Goal: Book appointment/travel/reservation

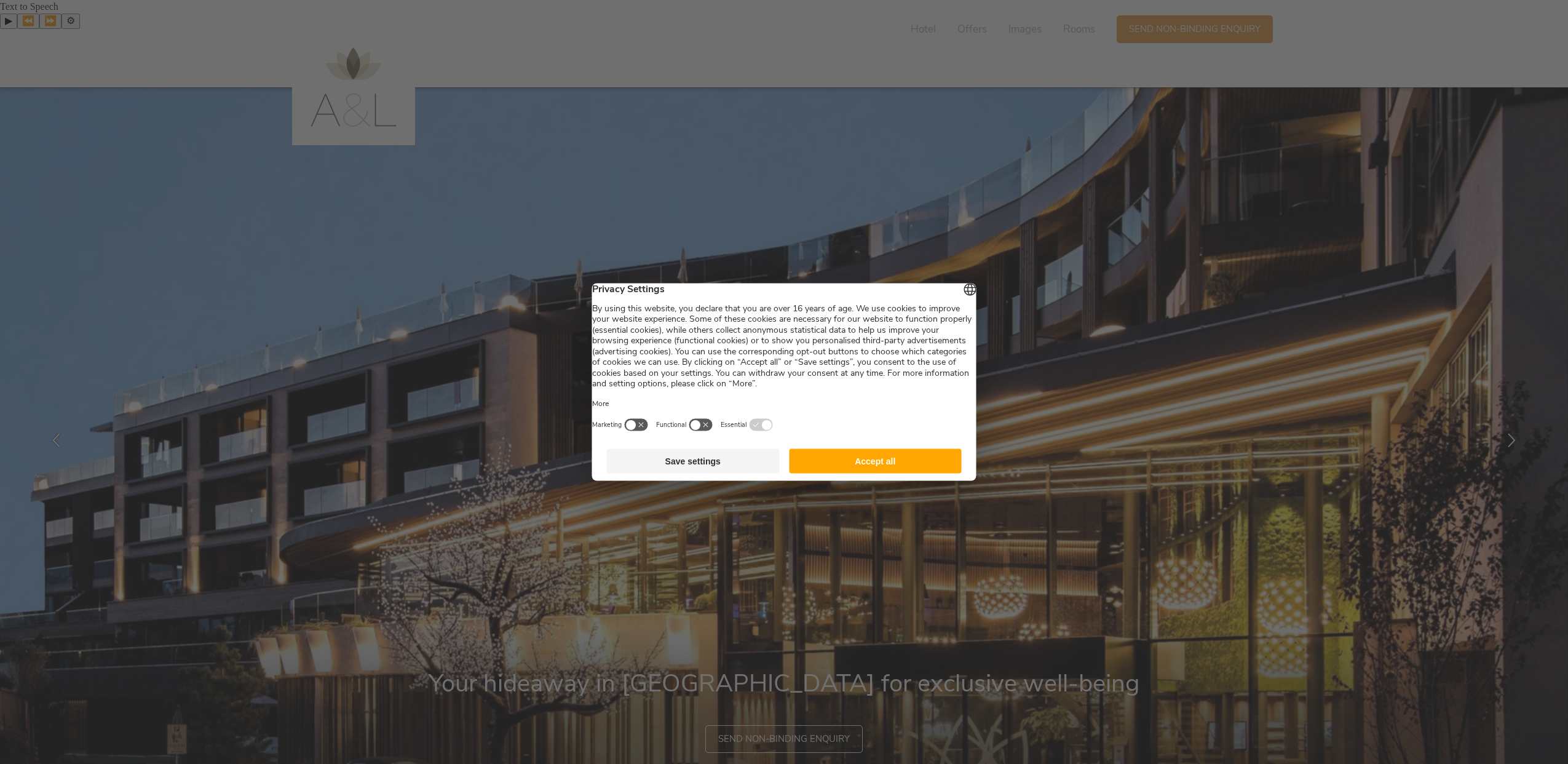
click at [719, 473] on button "Save settings" at bounding box center [693, 462] width 173 height 24
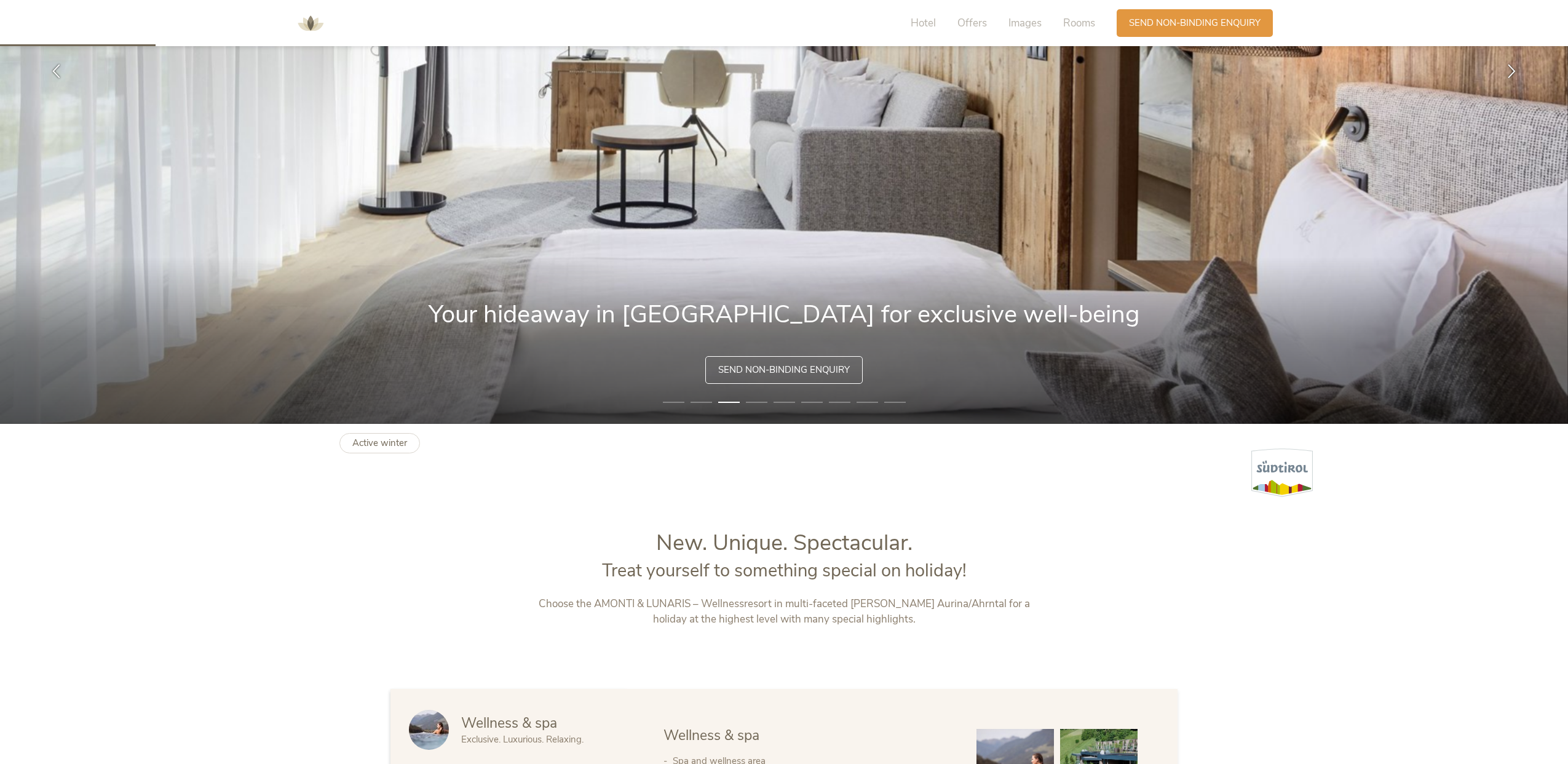
scroll to position [677, 0]
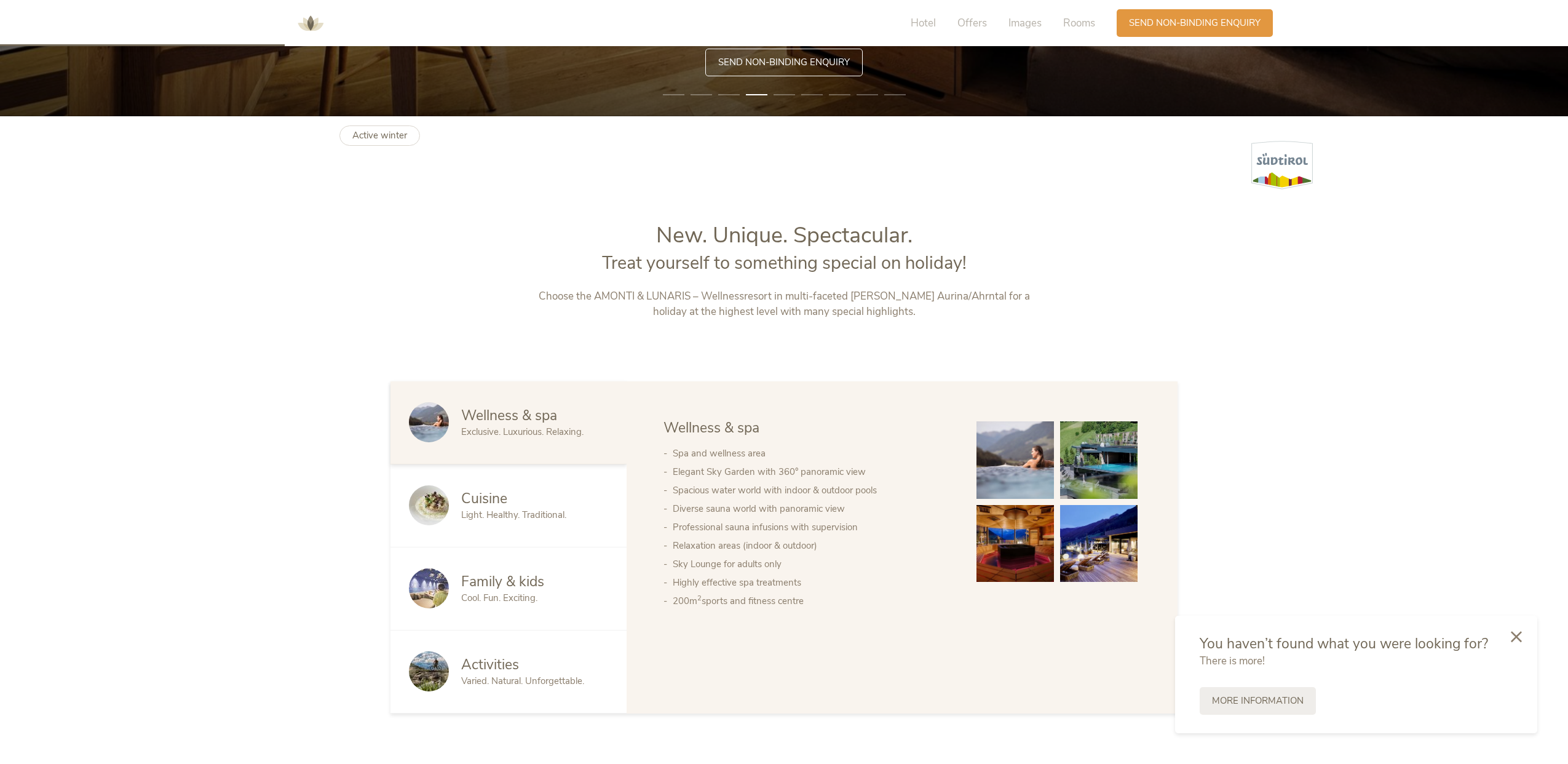
click at [532, 509] on span "Light. Healthy. Traditional." at bounding box center [514, 515] width 105 height 12
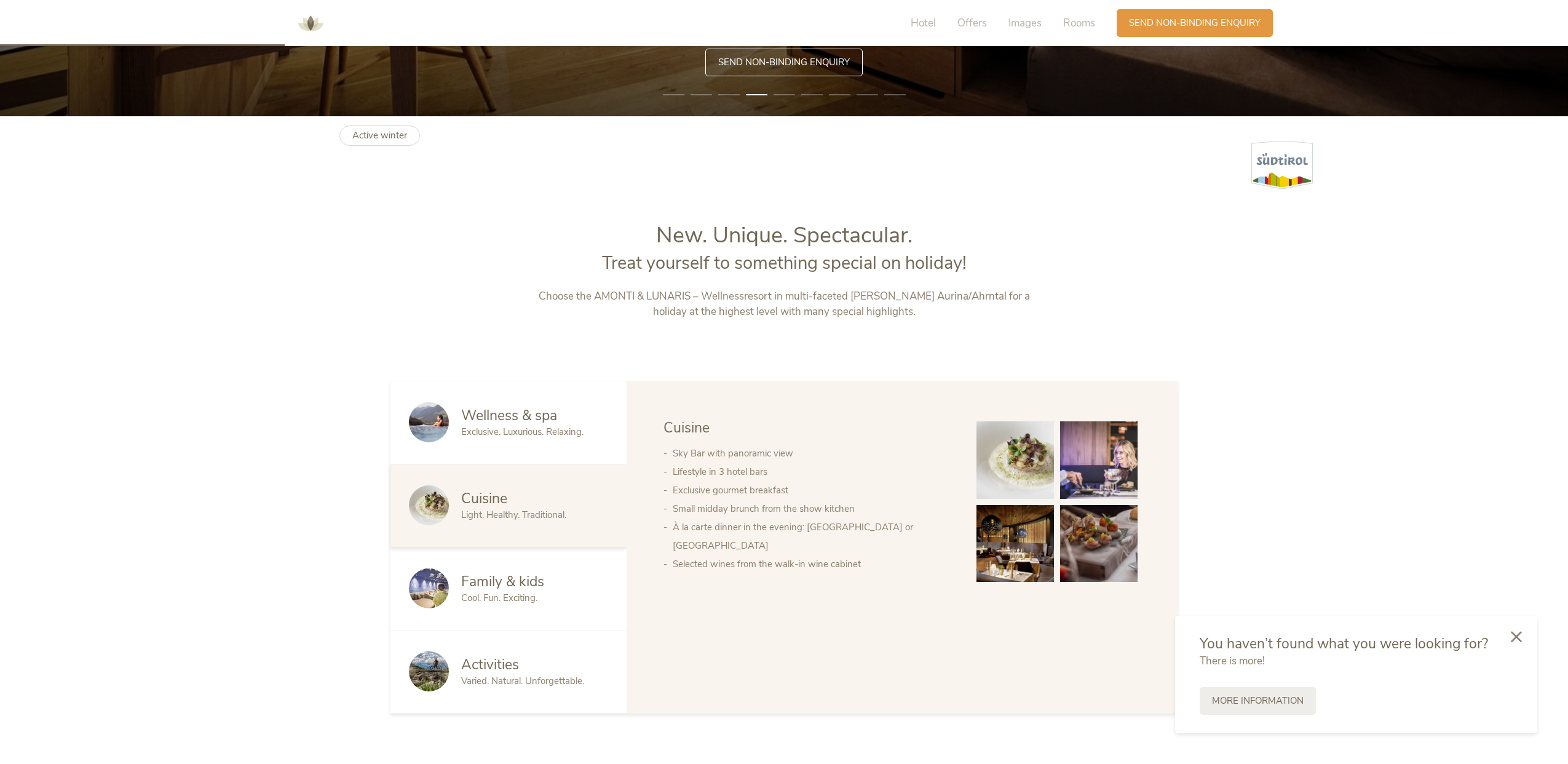
click at [529, 572] on span "Family & kids" at bounding box center [503, 581] width 83 height 19
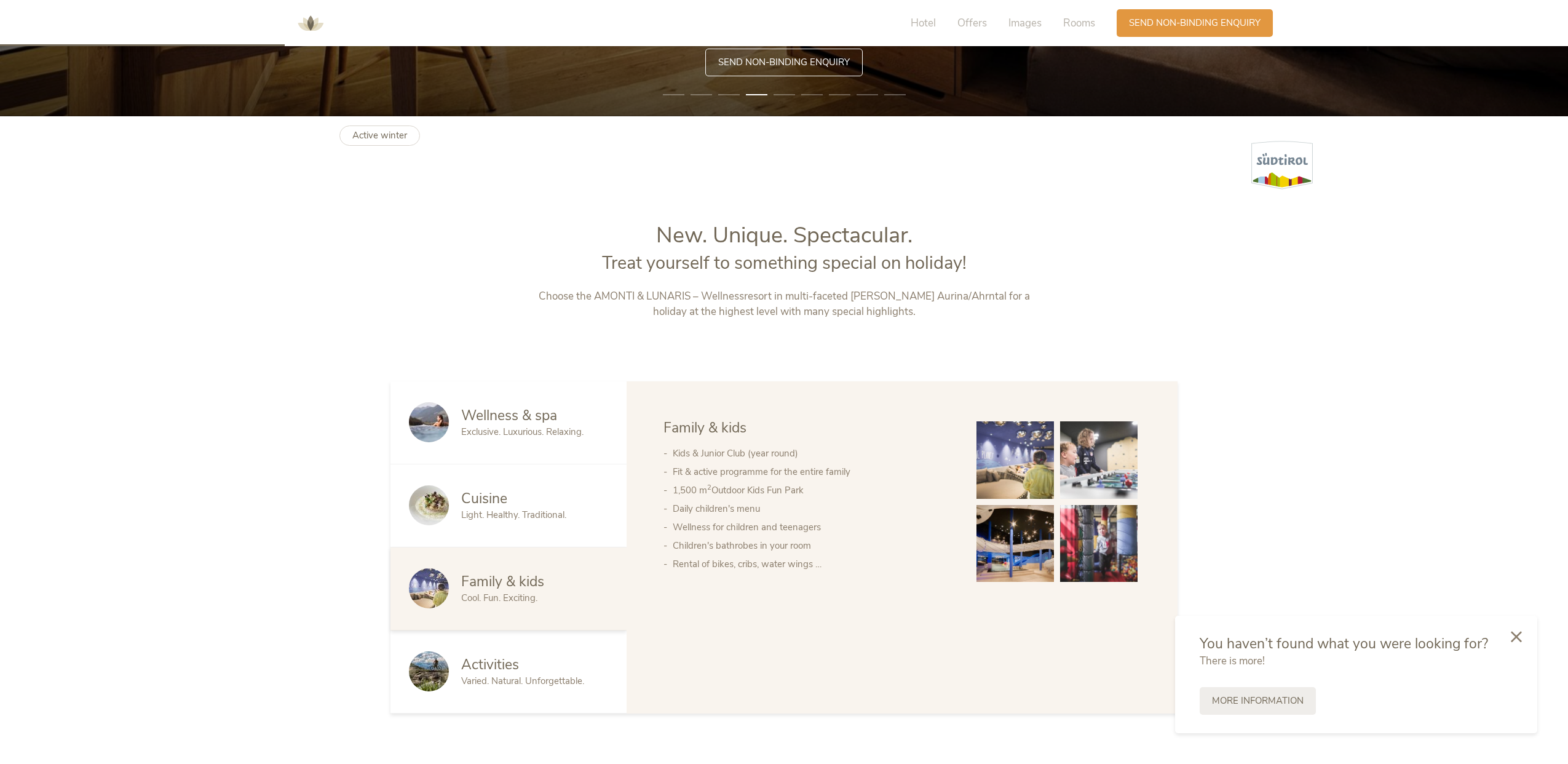
click at [986, 528] on img at bounding box center [1015, 544] width 77 height 77
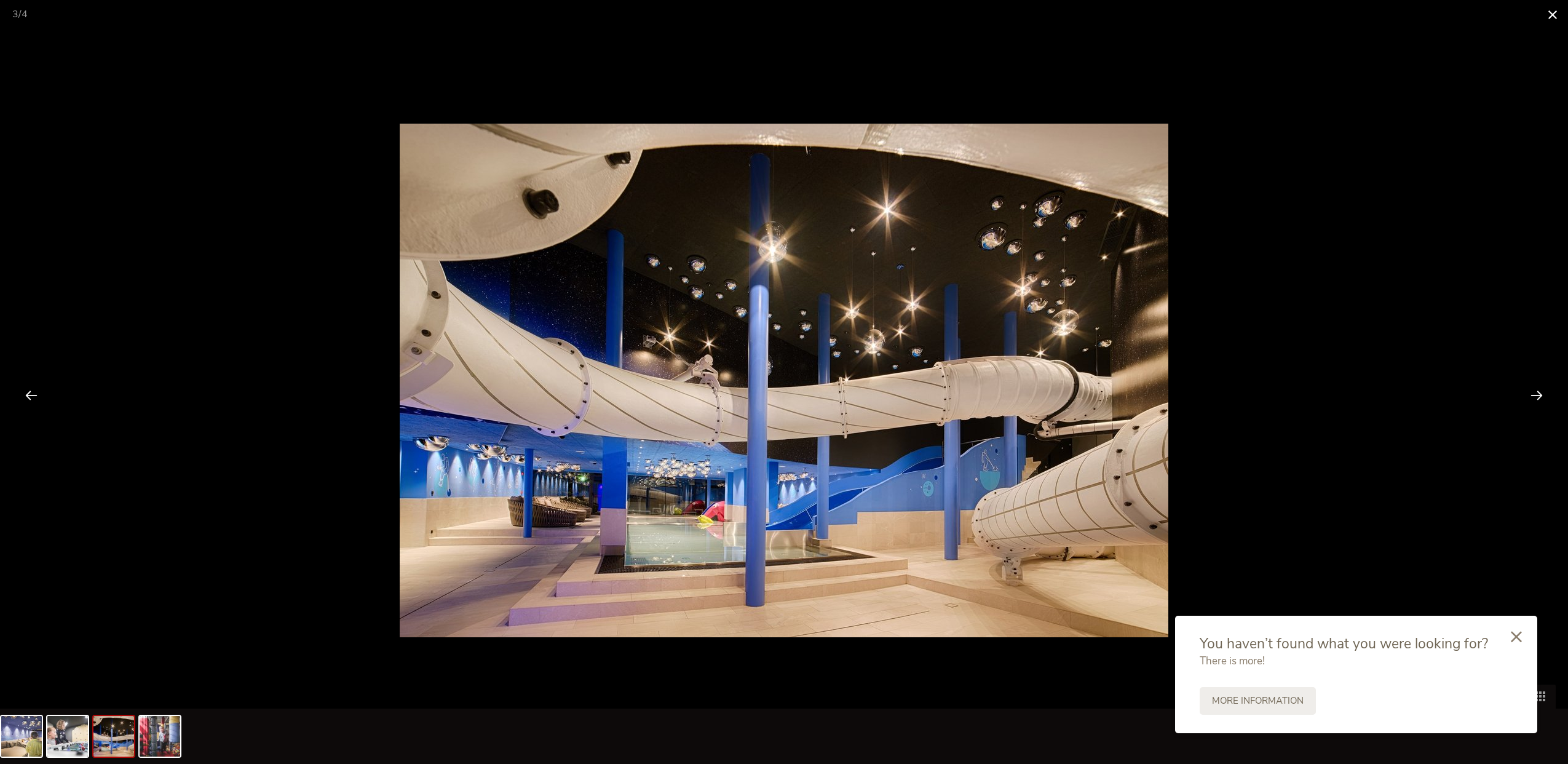
click at [1552, 12] on span at bounding box center [1552, 14] width 31 height 29
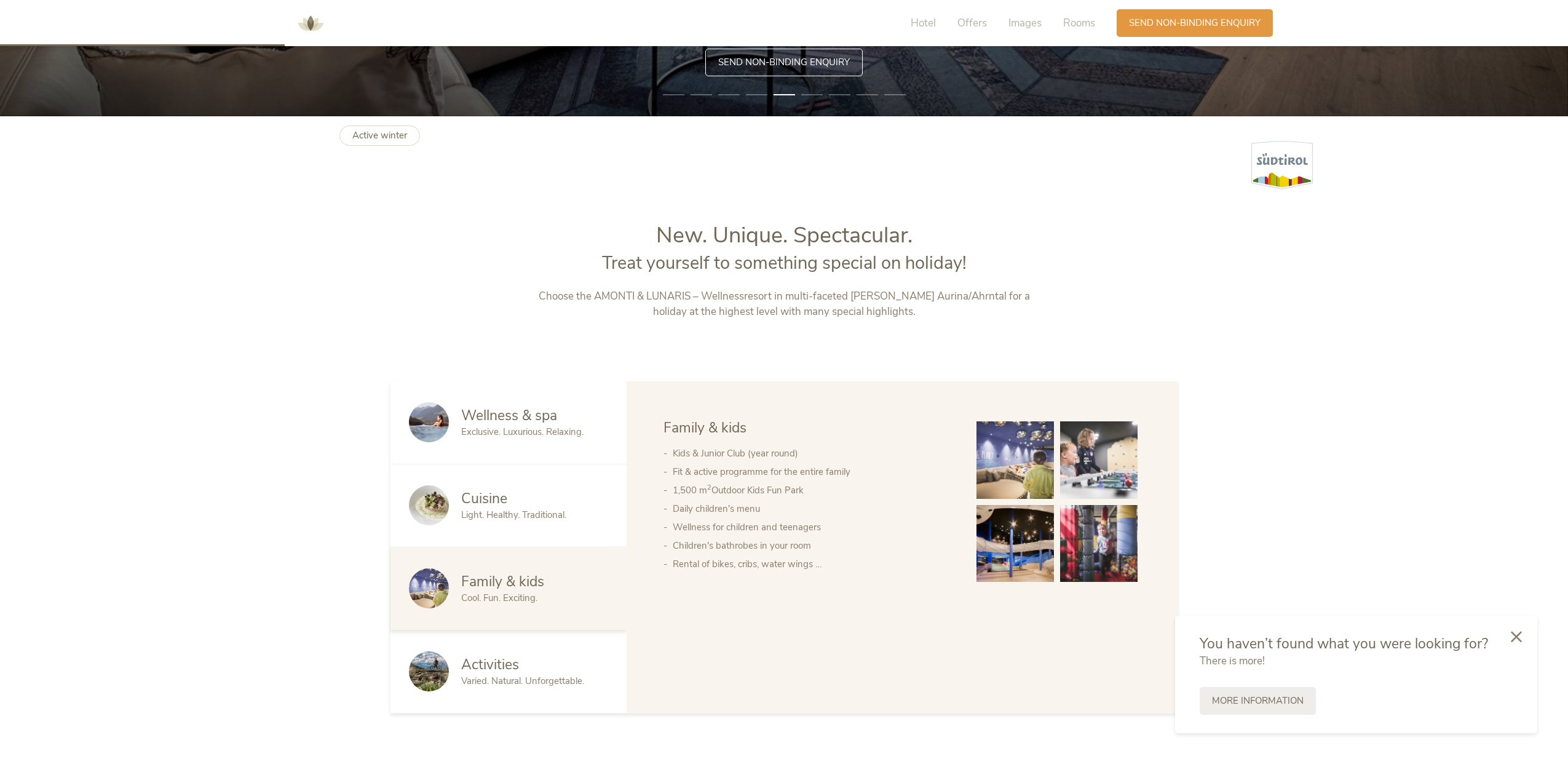
click at [1102, 510] on img at bounding box center [1099, 544] width 77 height 77
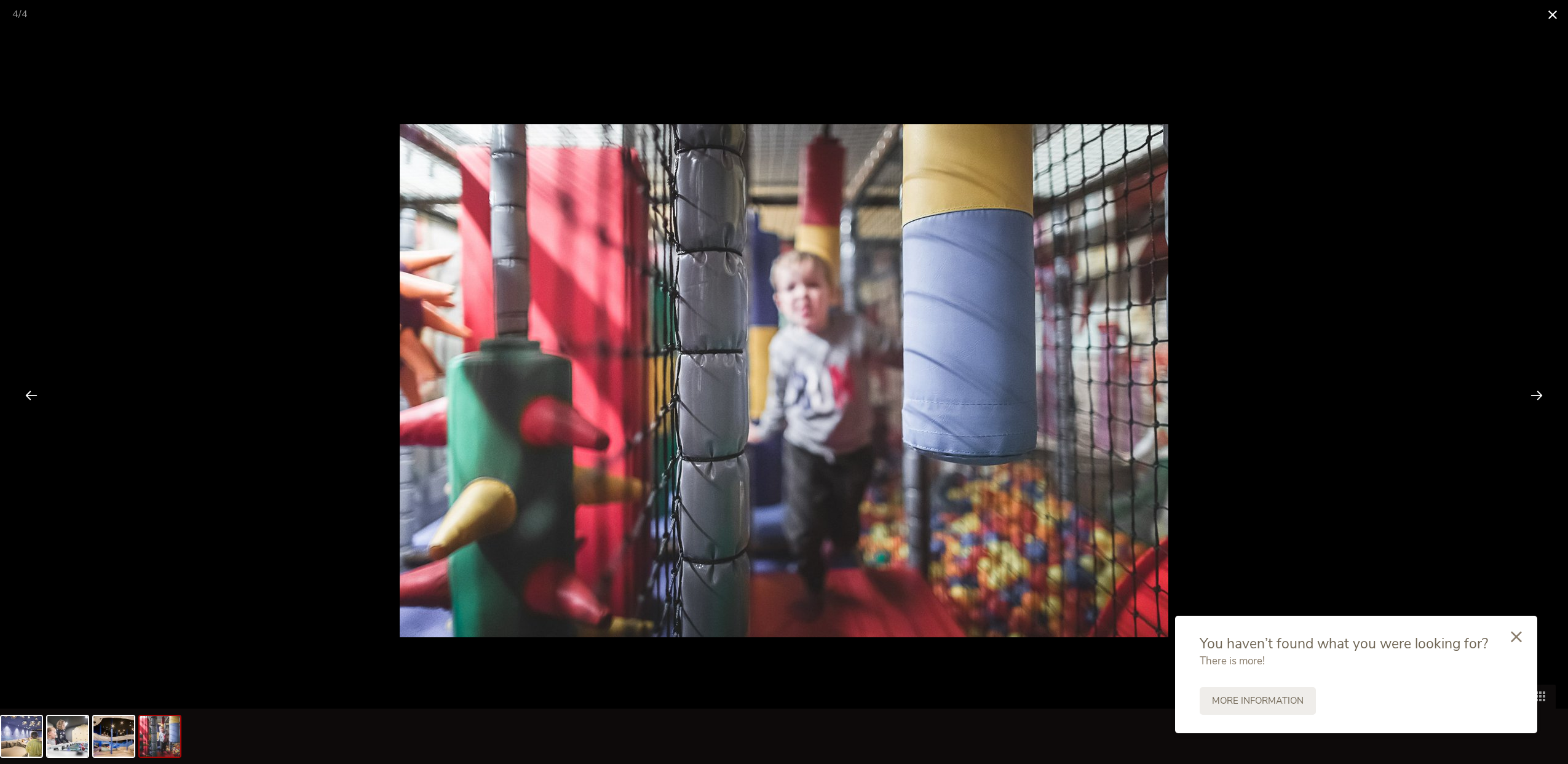
click at [1544, 20] on span at bounding box center [1552, 14] width 31 height 29
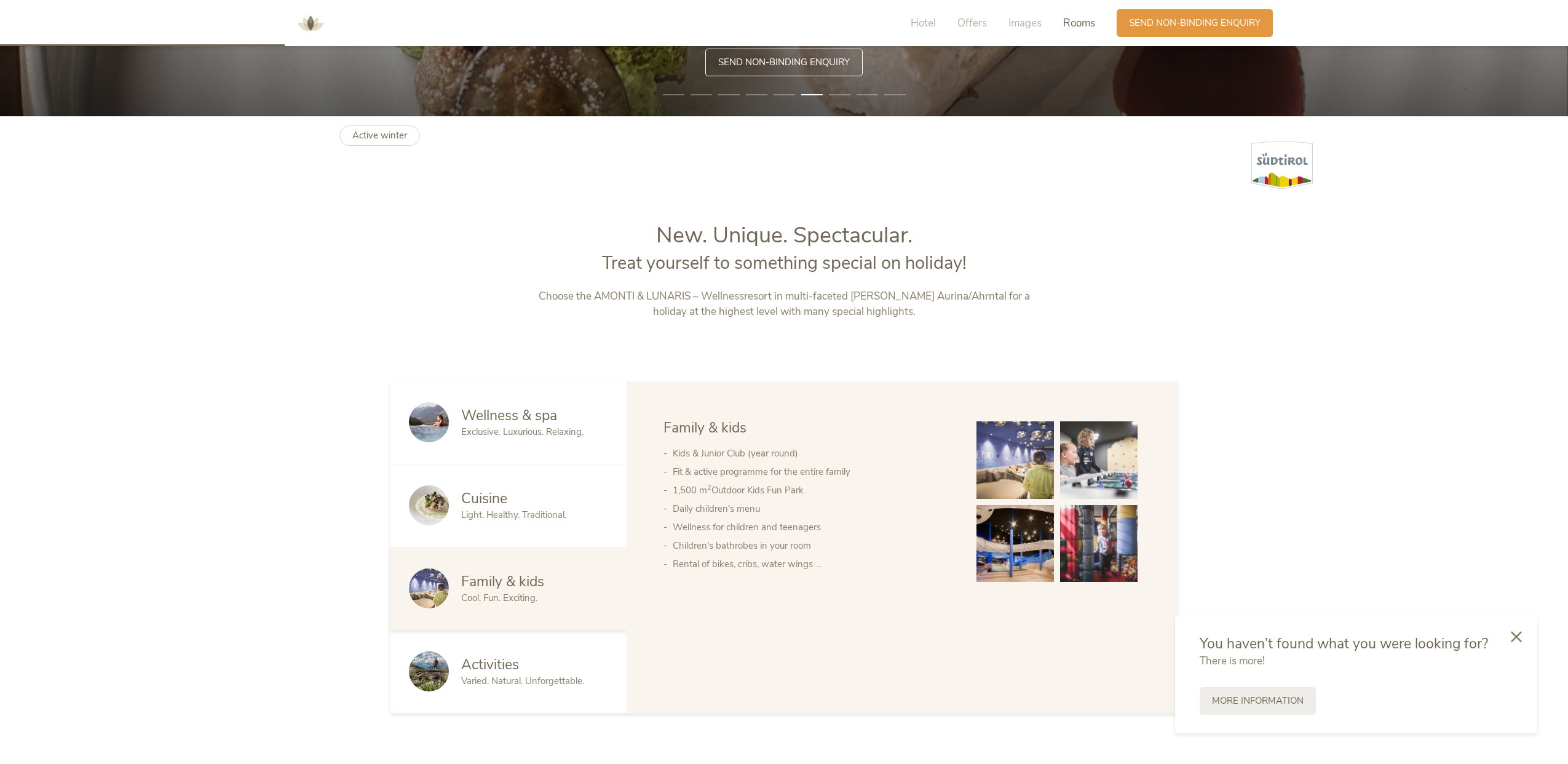
click at [1079, 16] on span "Rooms" at bounding box center [1079, 23] width 32 height 14
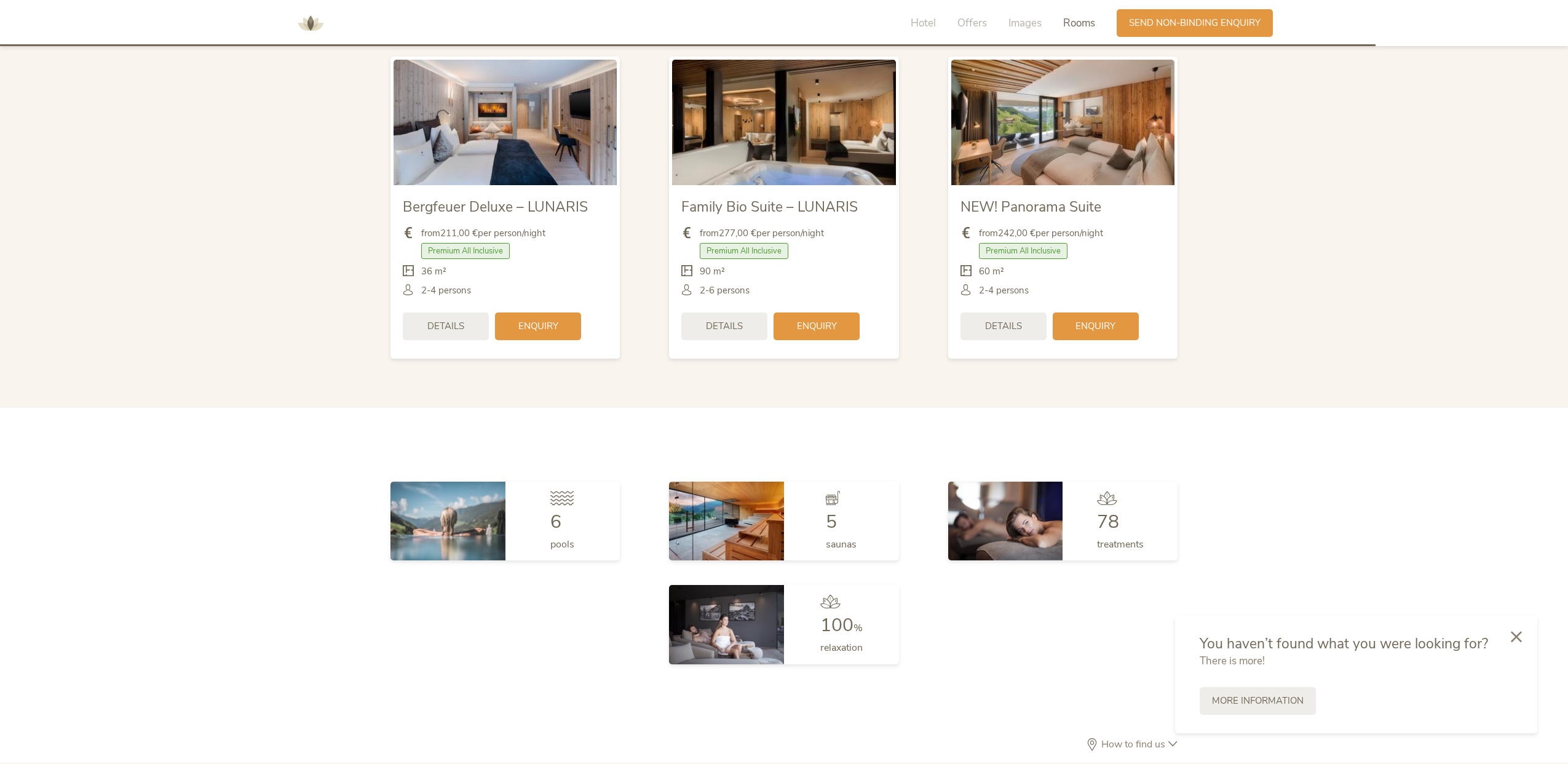
scroll to position [3145, 0]
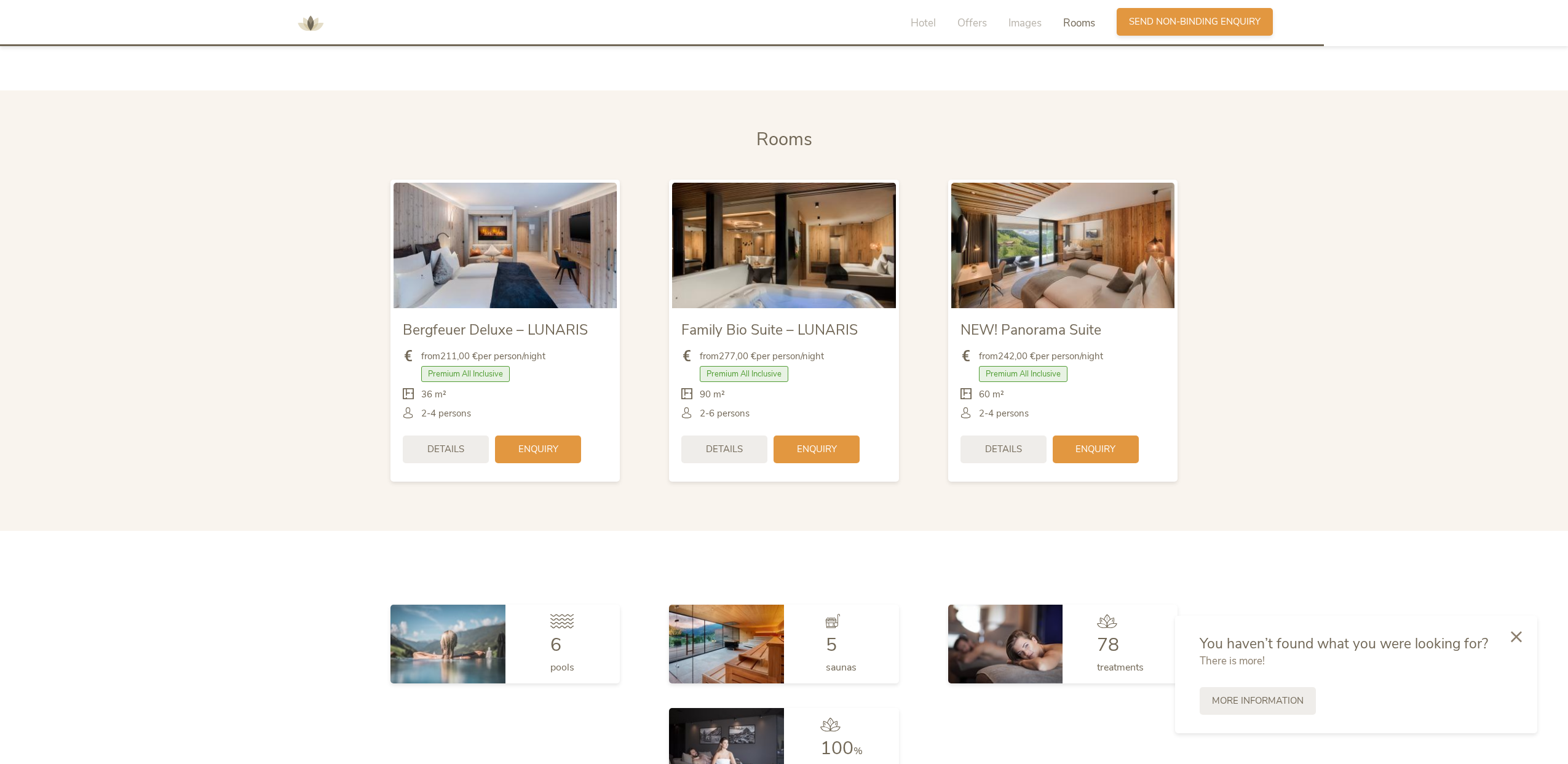
click at [1137, 15] on span "Send non-binding enquiry" at bounding box center [1195, 22] width 132 height 13
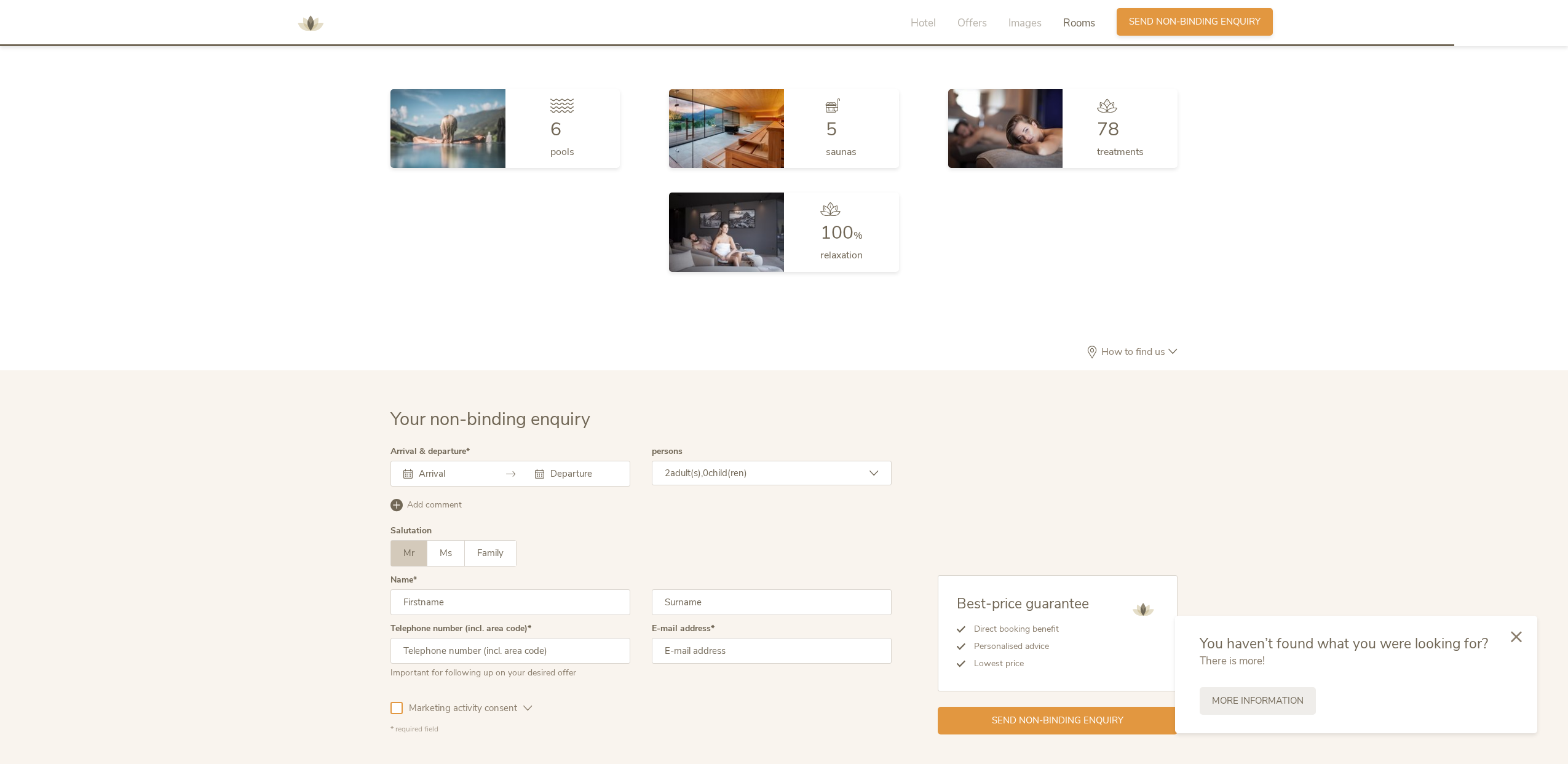
scroll to position [3724, 0]
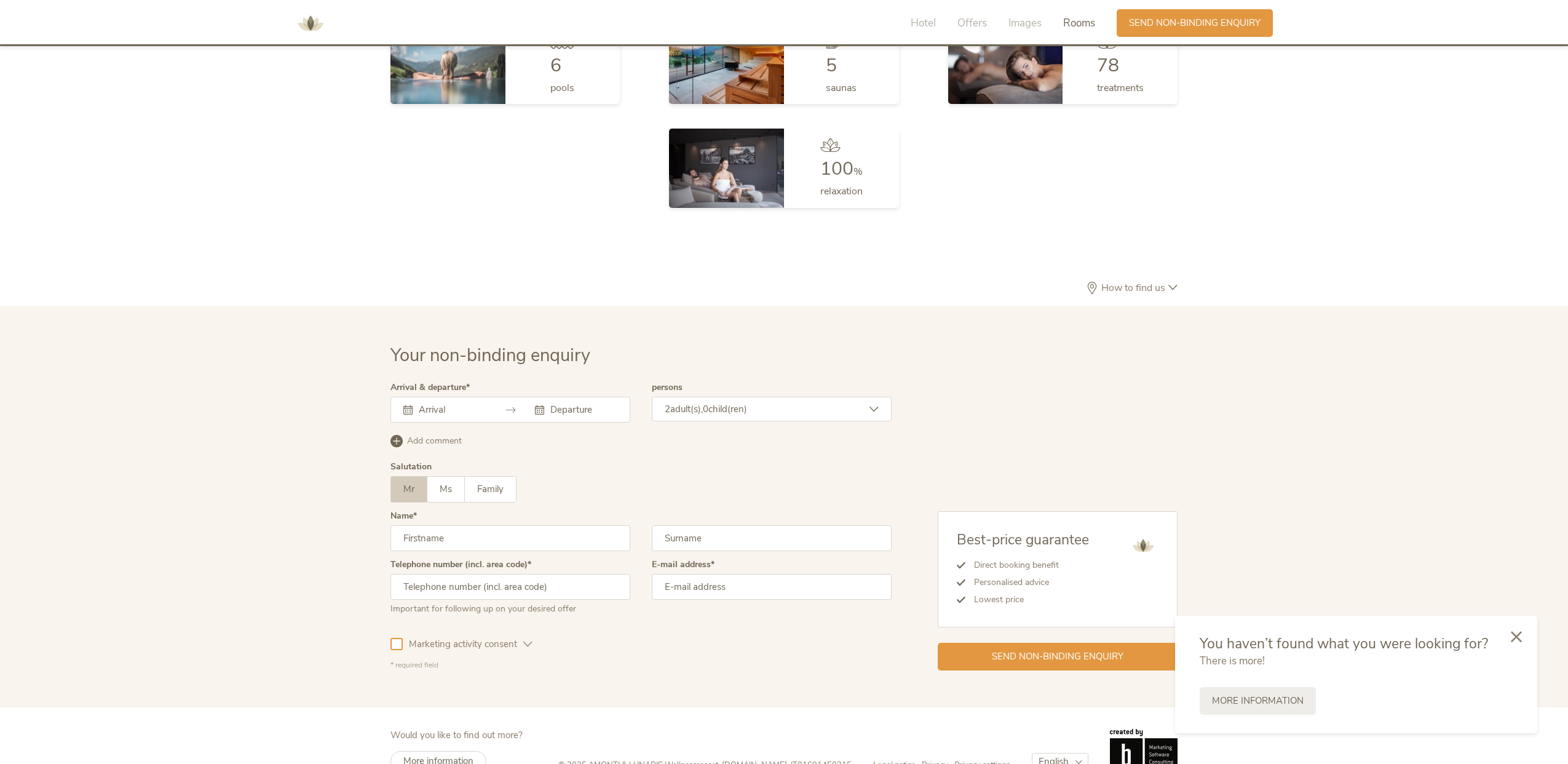
click at [713, 403] on span "child(ren)" at bounding box center [728, 409] width 39 height 12
click at [871, 461] on icon at bounding box center [867, 469] width 17 height 17
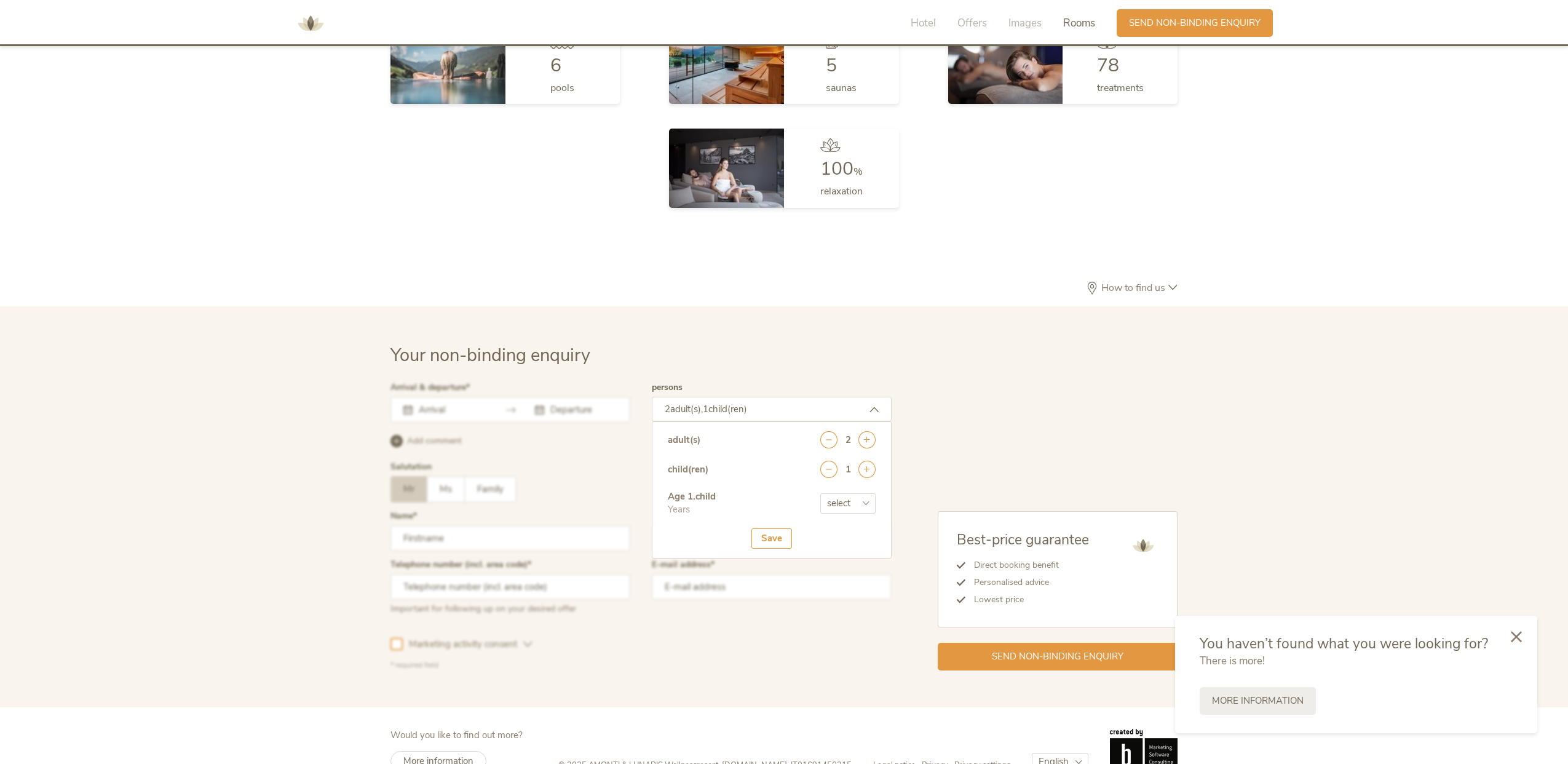
click at [824, 490] on div "Age [DEMOGRAPHIC_DATA] . child Years select 0 1 2 3 4 5 6 7 8 9 10 11 12 13 14 …" at bounding box center [771, 509] width 208 height 38
click at [831, 493] on select "select 0 1 2 3 4 5 6 7 8 9 10 11 12 13 14 15 16 17" at bounding box center [847, 503] width 55 height 20
select select "5"
click at [820, 493] on select "select 0 1 2 3 4 5 6 7 8 9 10 11 12 13 14 15 16 17" at bounding box center [847, 503] width 55 height 20
drag, startPoint x: 779, startPoint y: 505, endPoint x: 598, endPoint y: 426, distance: 197.5
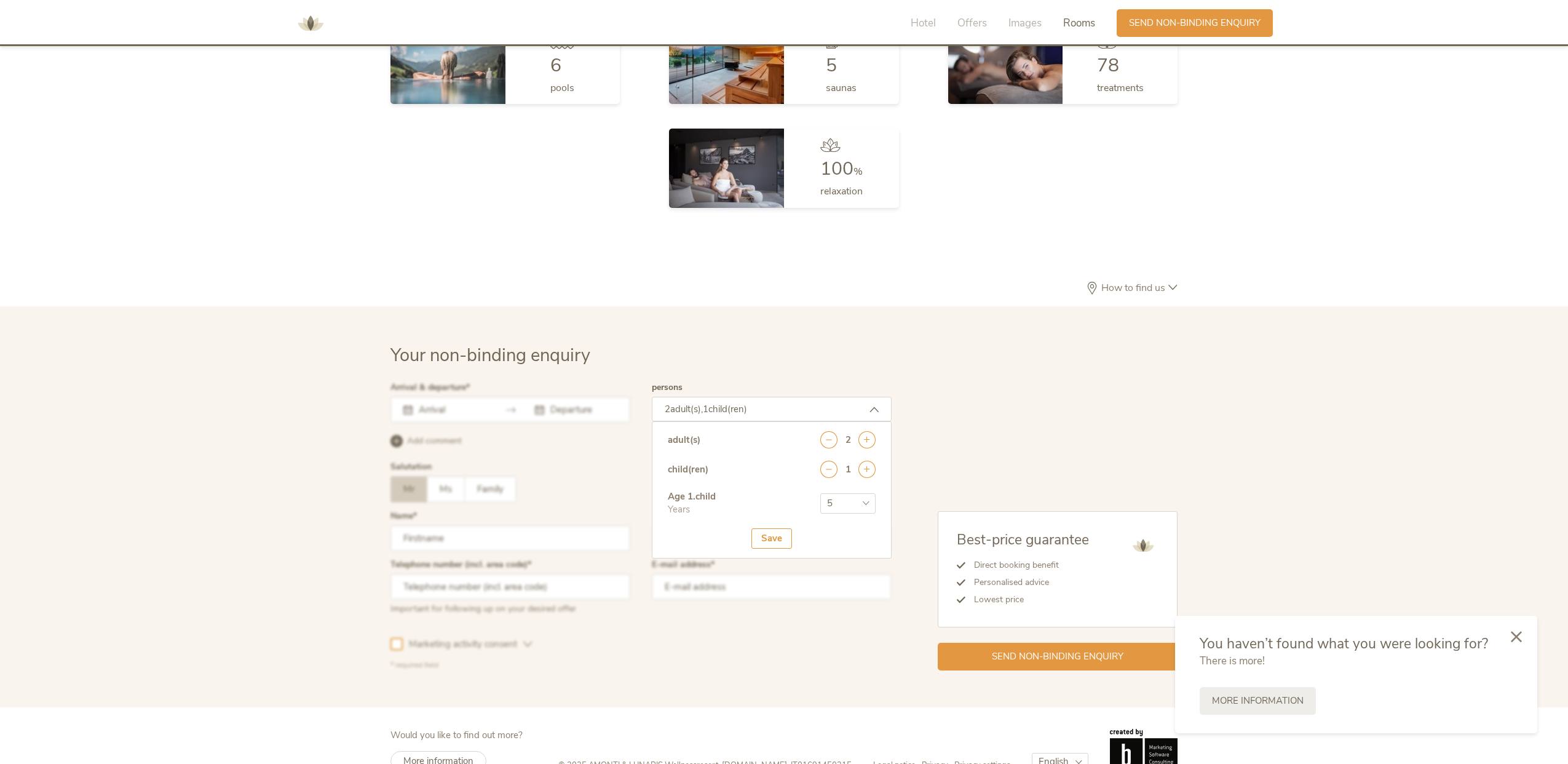
click at [778, 528] on div "Save" at bounding box center [771, 538] width 41 height 20
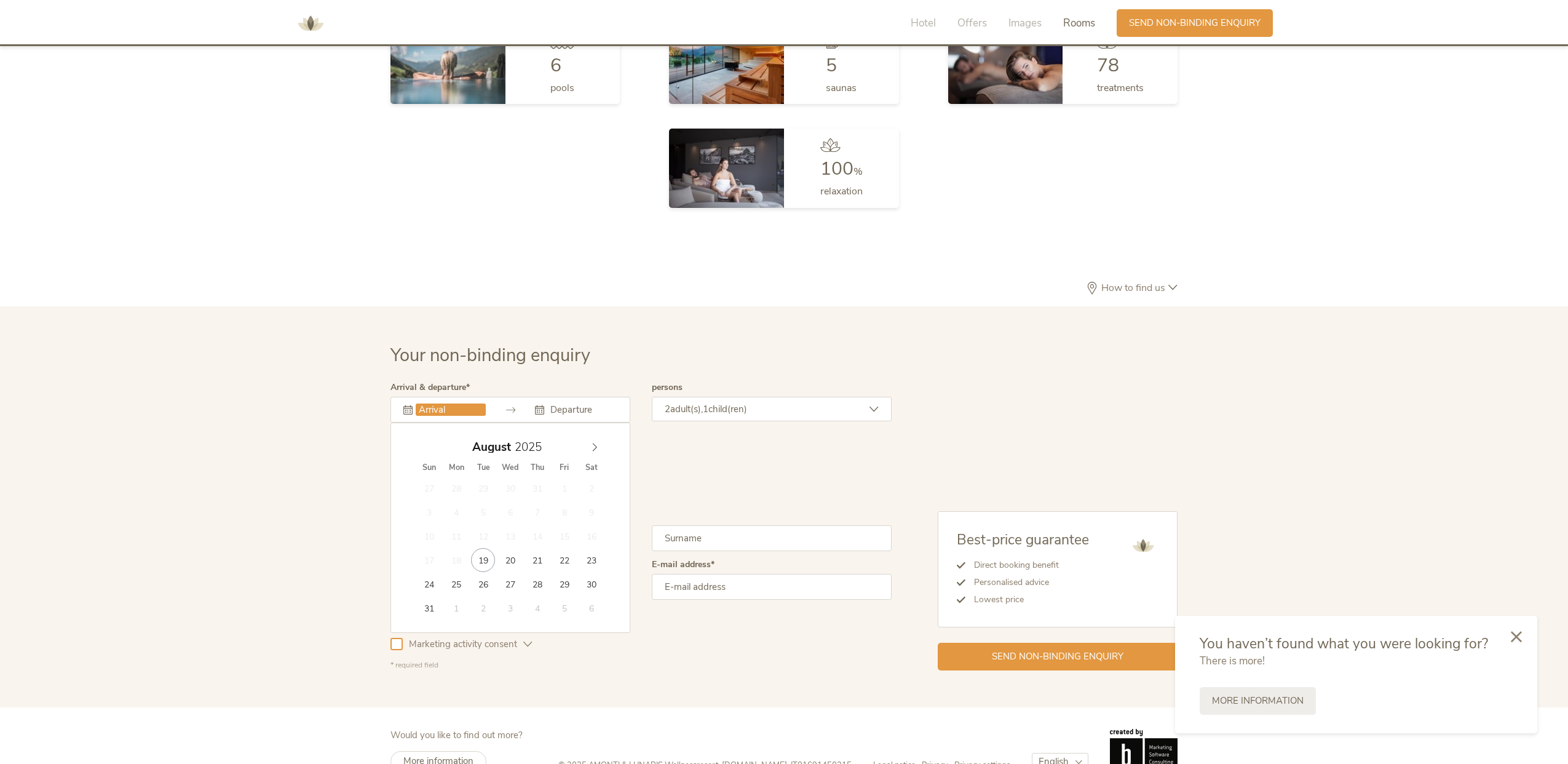
click at [454, 404] on input "text" at bounding box center [451, 409] width 70 height 12
click at [607, 423] on div "[DATE] Sun Mon Tue Wed Thu Fri Sat 27 28 29 30 31 1 2 3 4 5 6 7 8 9 10 11 12 13…" at bounding box center [510, 528] width 240 height 211
click at [600, 436] on span at bounding box center [595, 444] width 21 height 17
click at [597, 443] on icon at bounding box center [595, 447] width 9 height 9
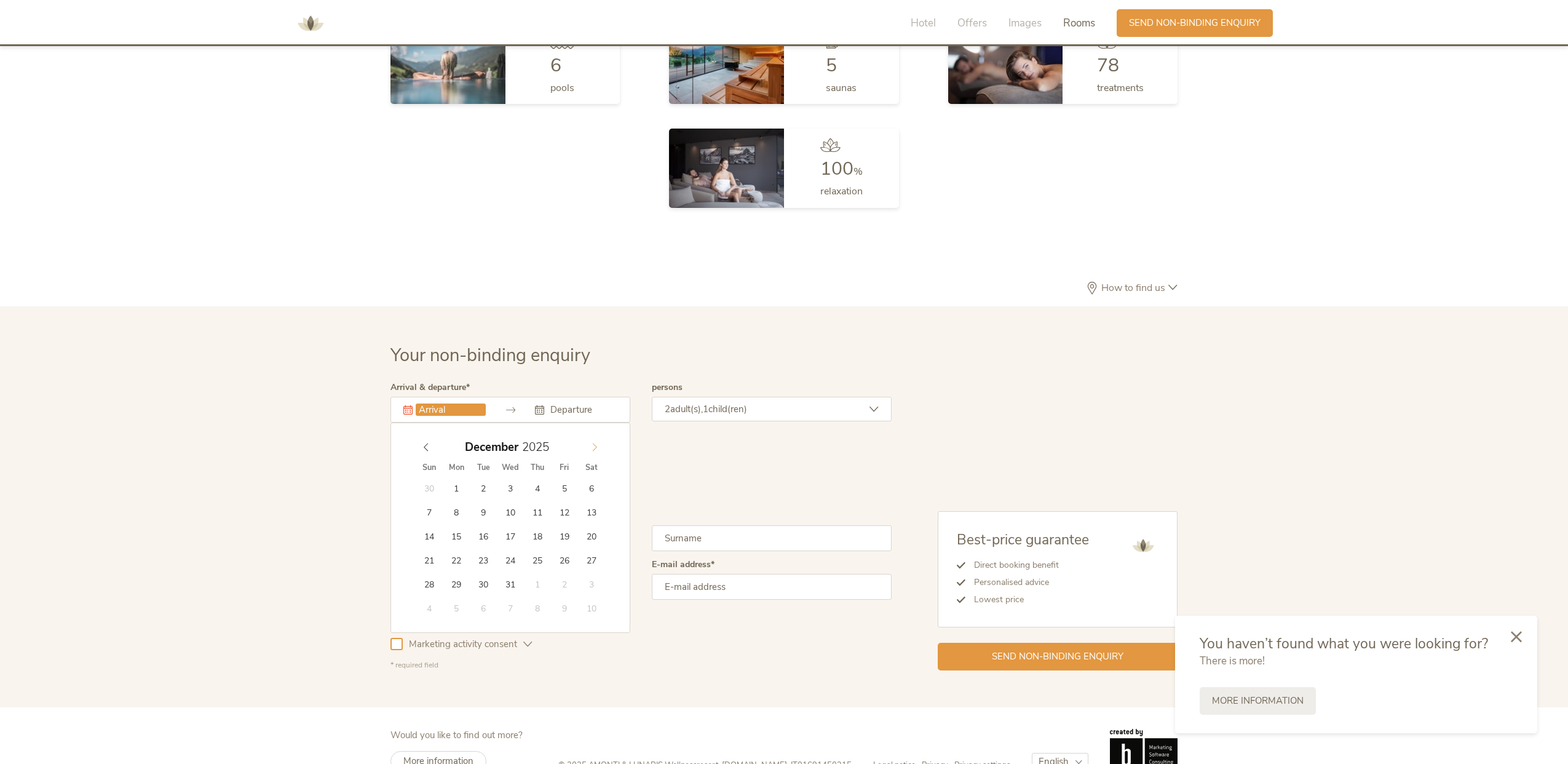
click at [597, 443] on icon at bounding box center [595, 447] width 9 height 9
type input "2026"
click at [597, 443] on icon at bounding box center [595, 447] width 9 height 9
type input "[DATE]"
type input "2026"
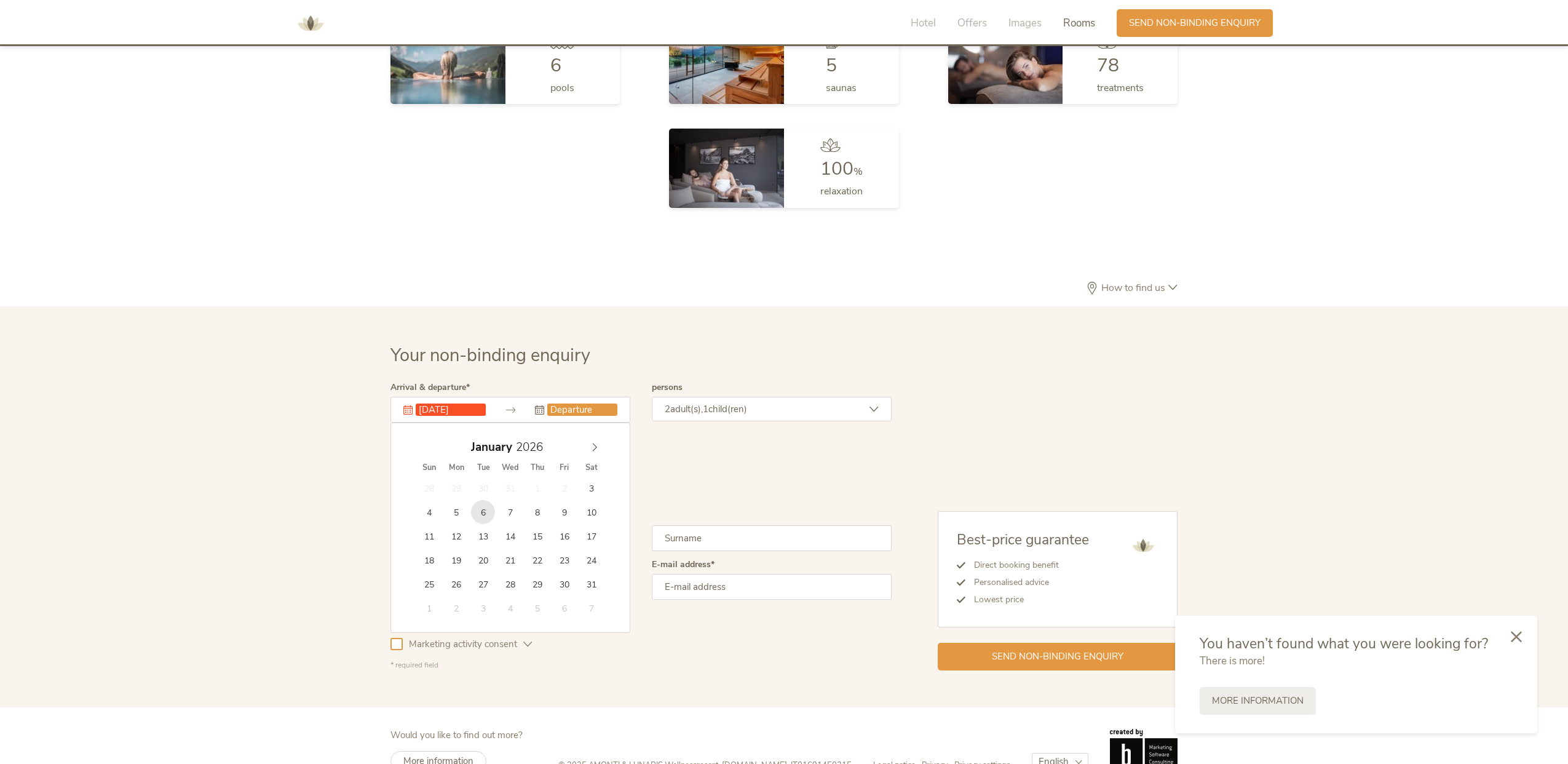
type input "[DATE]"
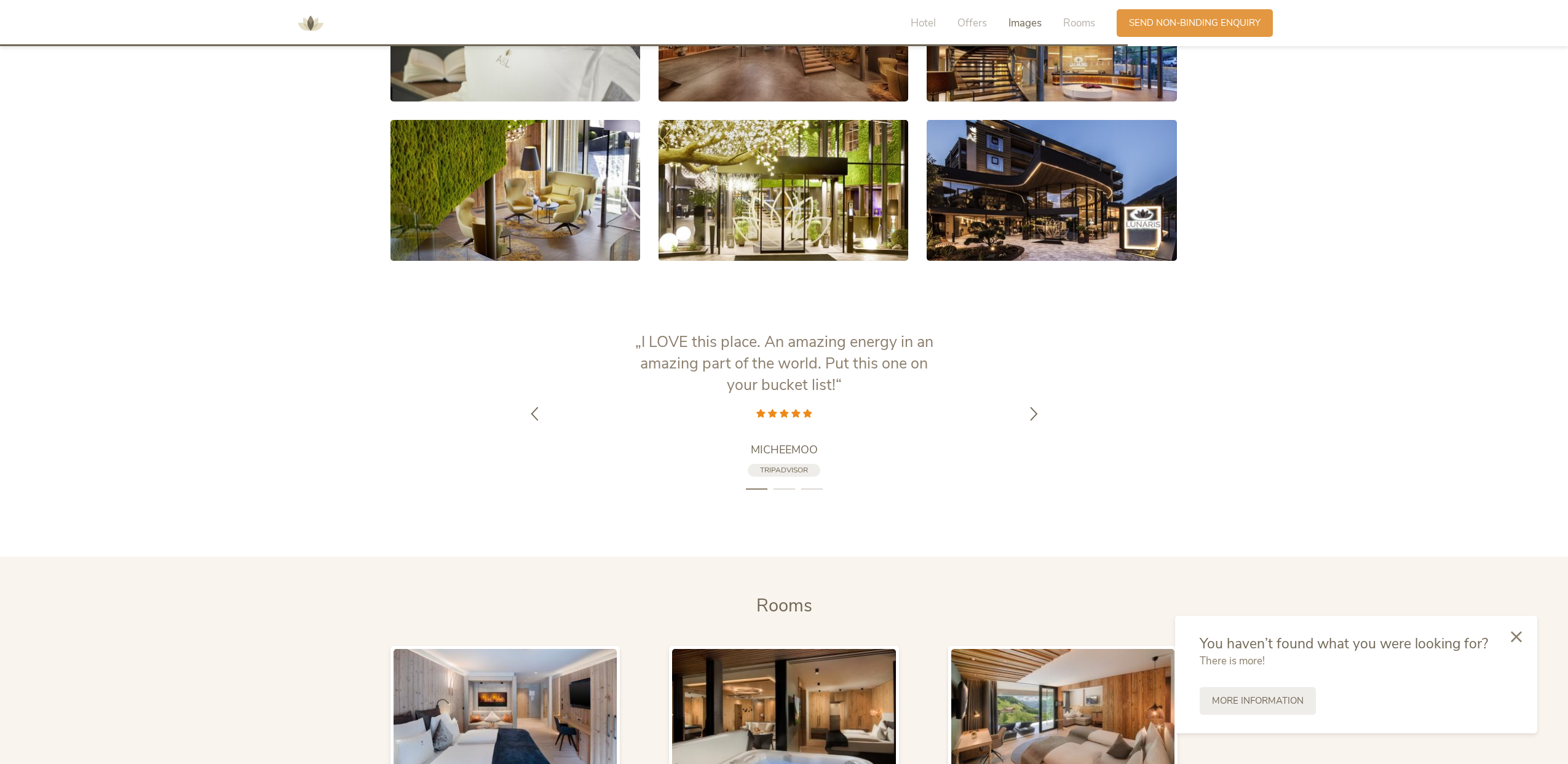
scroll to position [2986, 0]
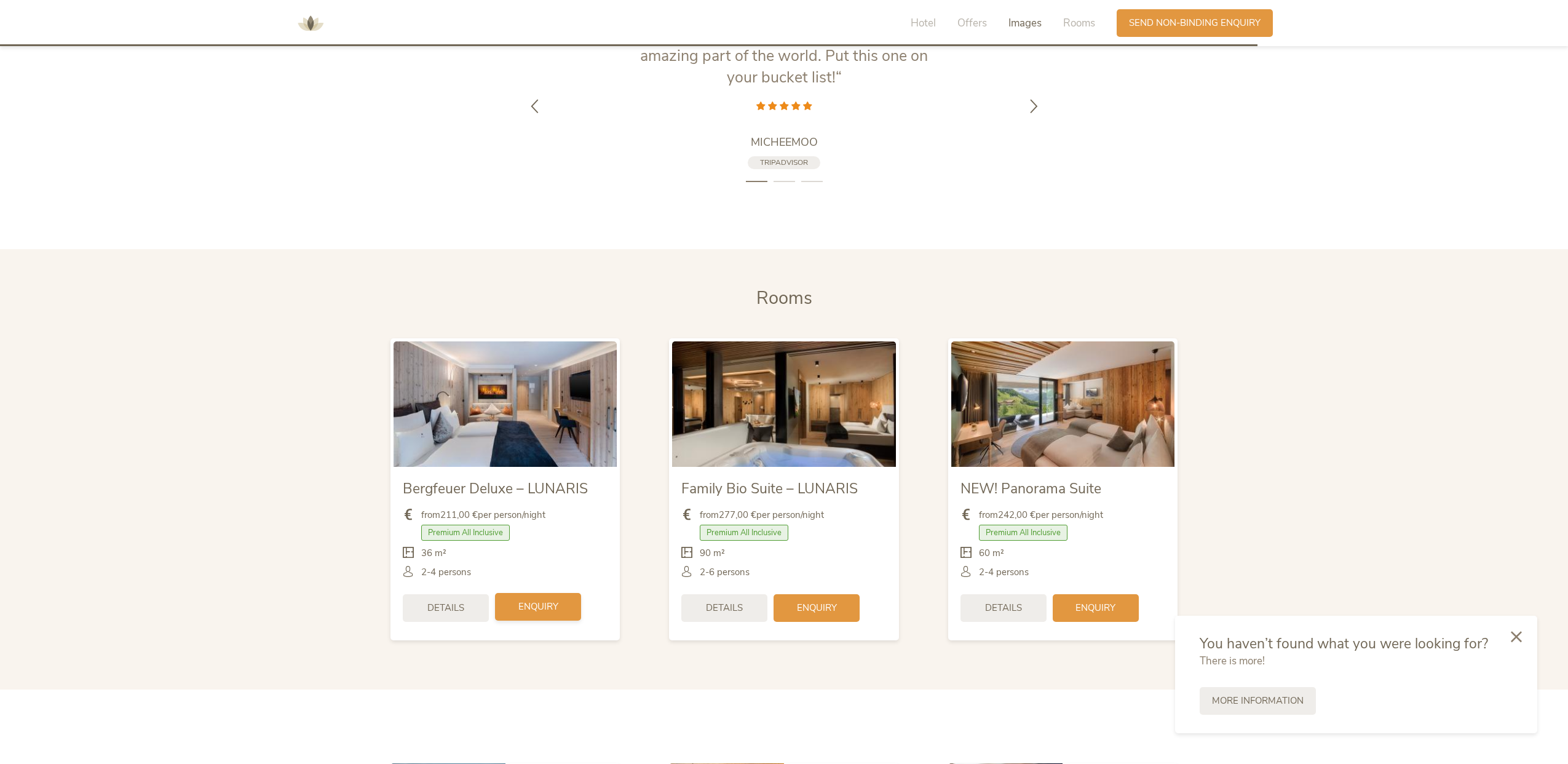
click at [553, 601] on span "Enquiry" at bounding box center [539, 607] width 40 height 13
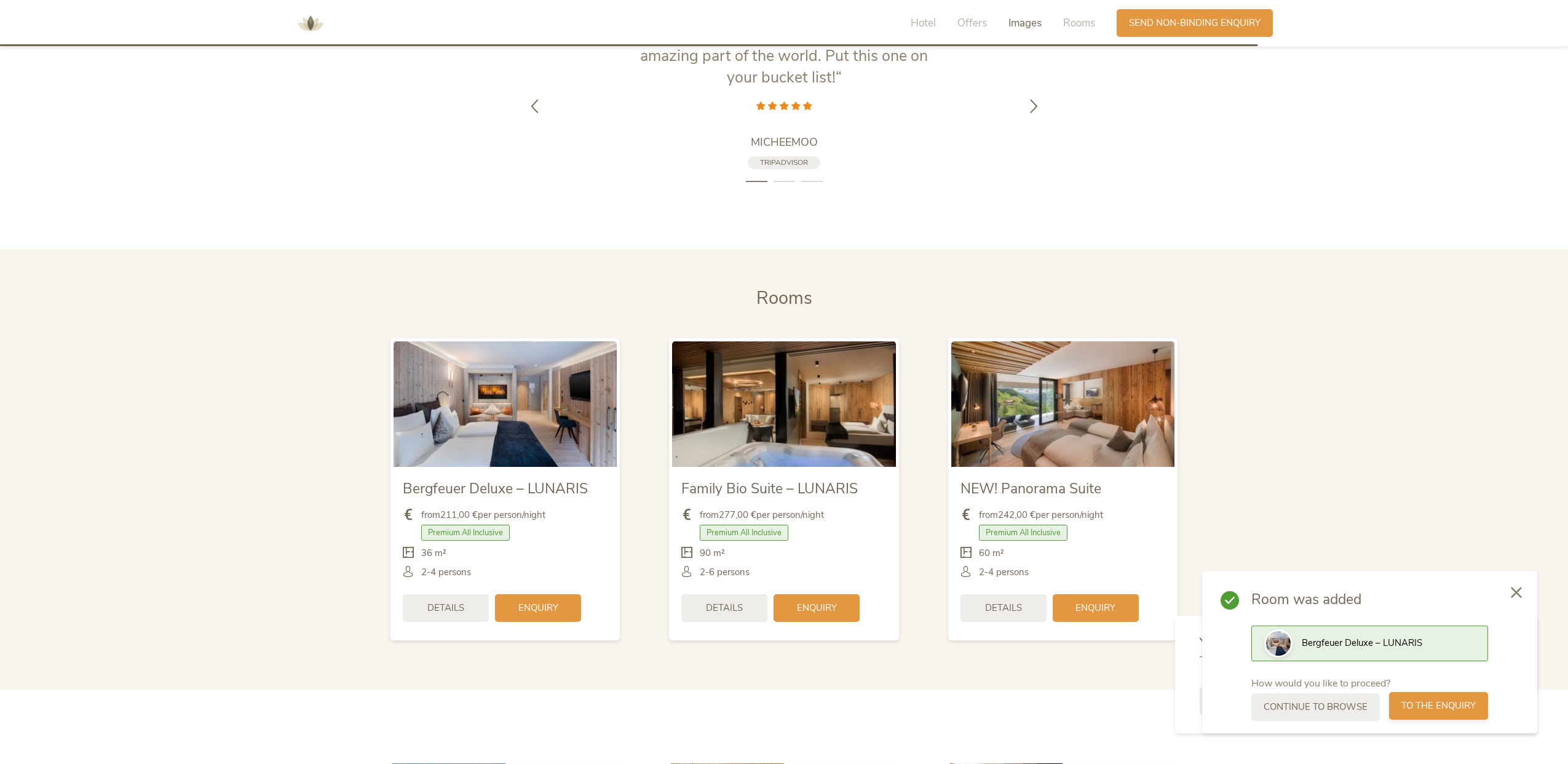
click at [1458, 705] on span "to the enquiry" at bounding box center [1438, 706] width 74 height 13
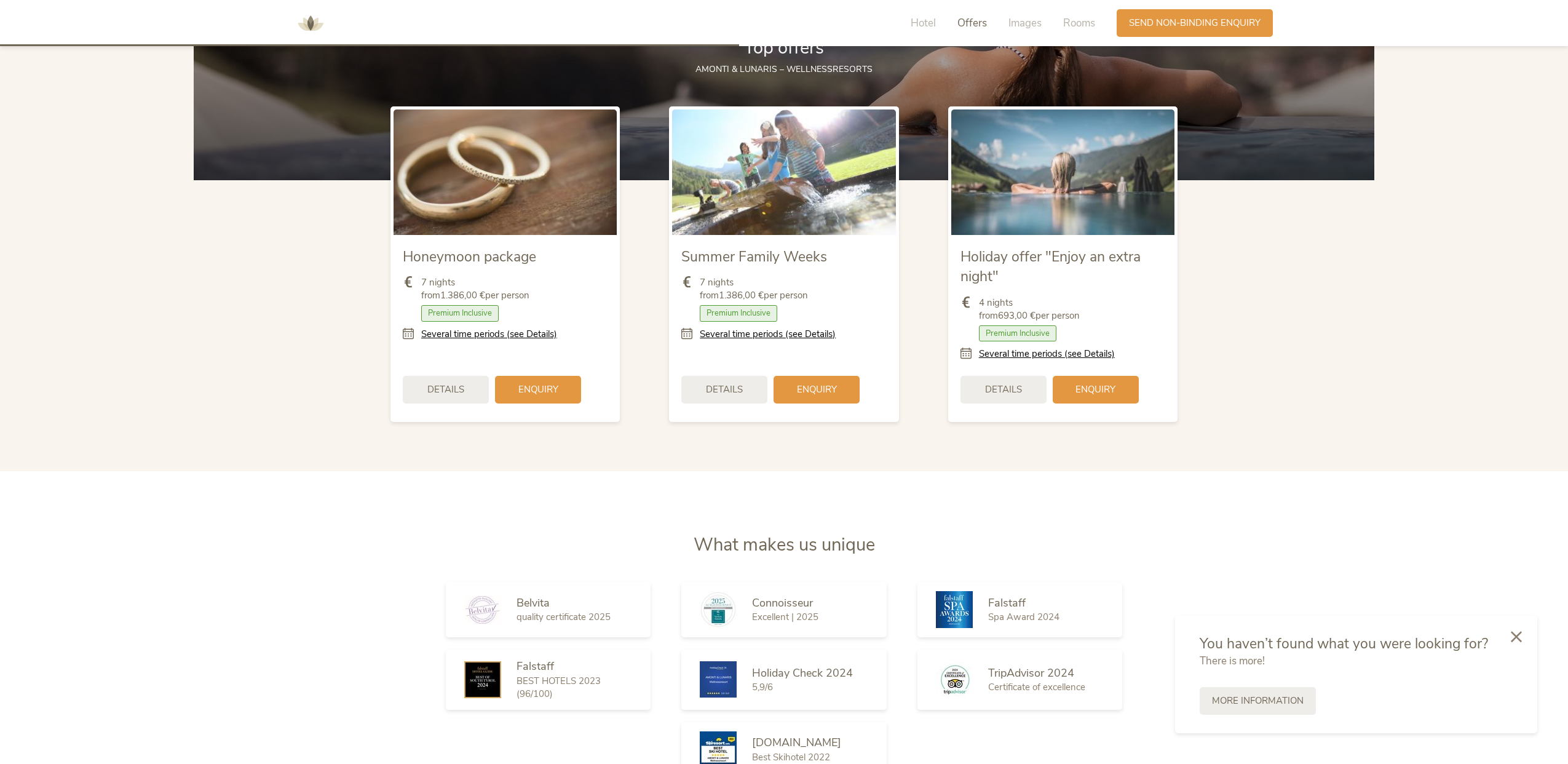
scroll to position [1633, 0]
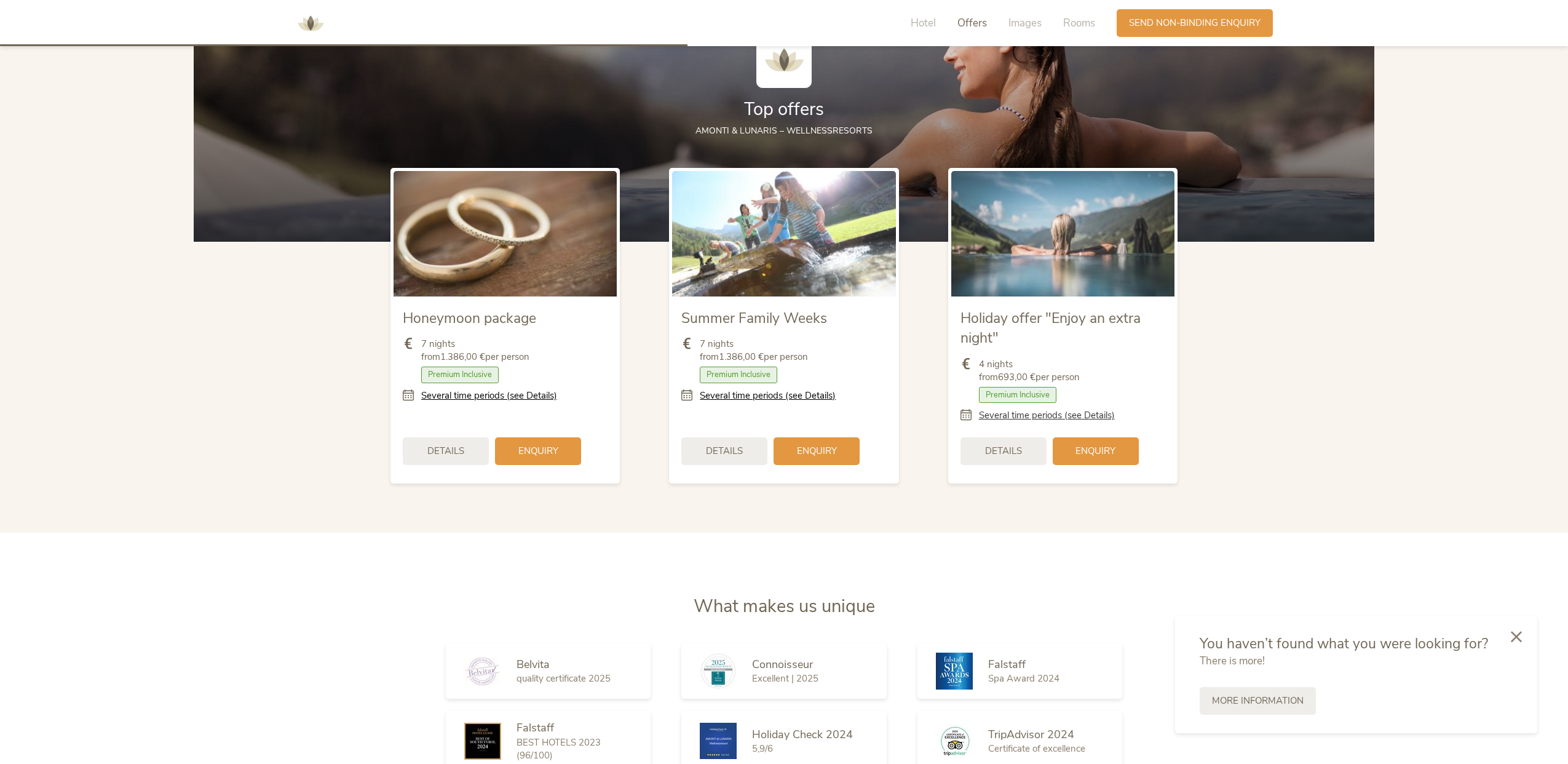
click at [1006, 409] on link "Several time periods (see Details)" at bounding box center [1047, 416] width 136 height 13
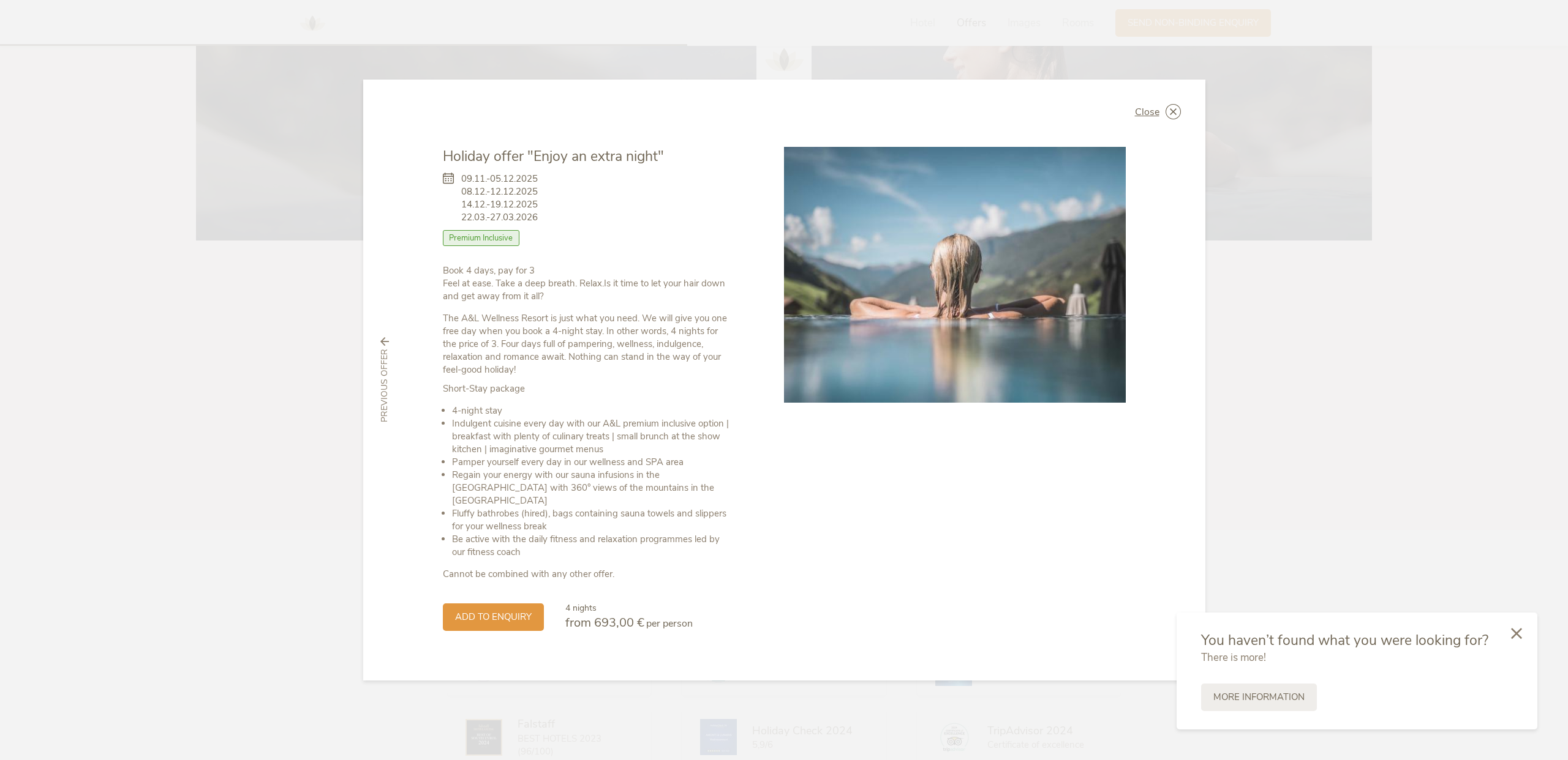
click at [1166, 117] on div "Close" at bounding box center [1158, 111] width 46 height 15
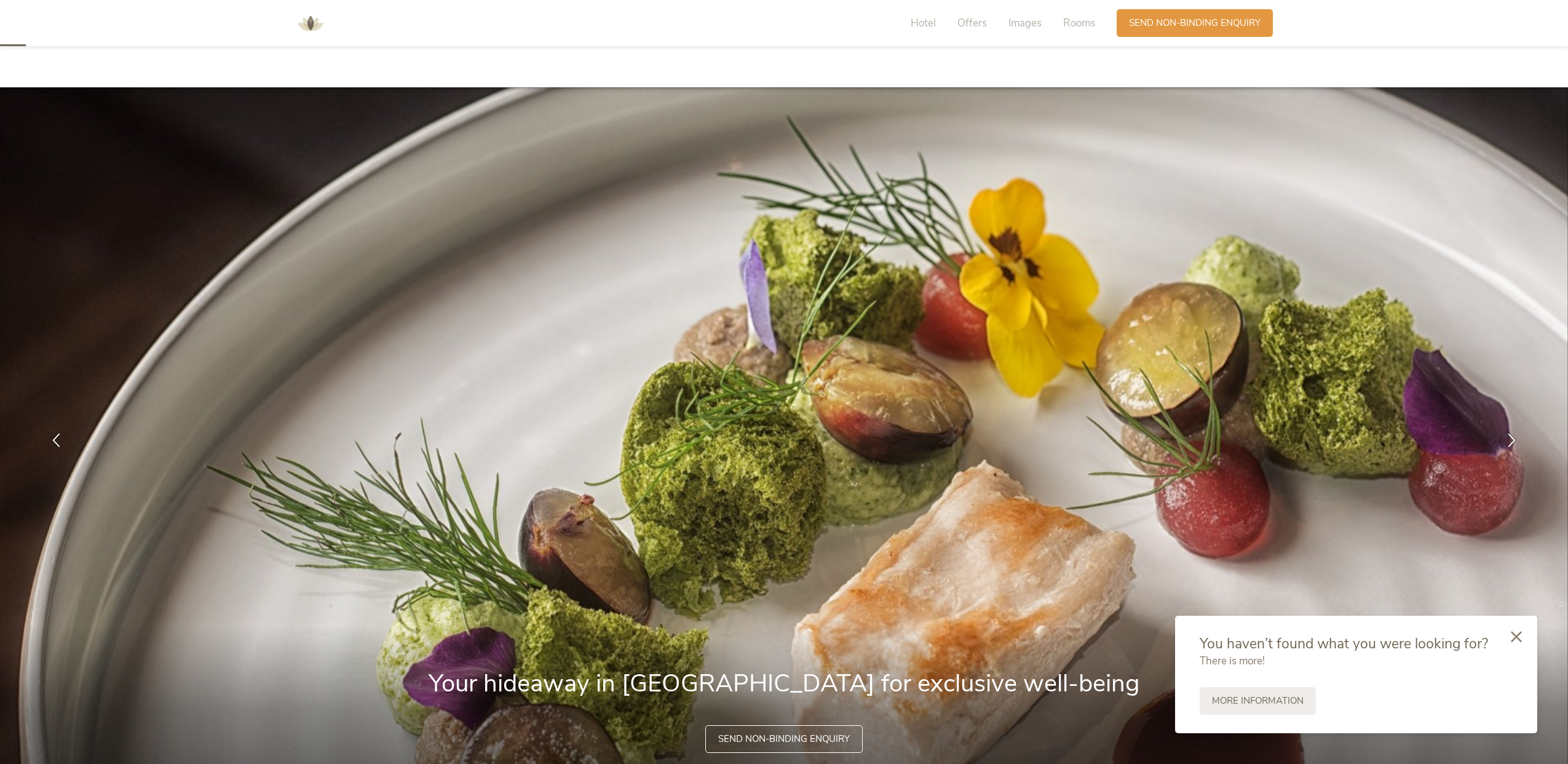
scroll to position [62, 0]
